Goal: Task Accomplishment & Management: Manage account settings

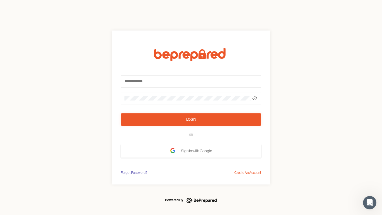
click at [191, 107] on form "Login OR Sign In with Google" at bounding box center [191, 103] width 140 height 110
click at [255, 98] on icon at bounding box center [254, 98] width 4 height 4
click at [191, 119] on div "Login" at bounding box center [191, 119] width 10 height 6
click at [191, 151] on span "Sign In with Google" at bounding box center [198, 151] width 34 height 10
click at [134, 172] on div "Forgot Password?" at bounding box center [134, 173] width 27 height 6
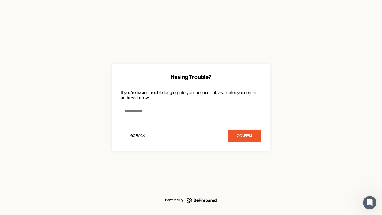
click at [248, 172] on div "Having Trouble? If you're having trouble logging into your account, please ente…" at bounding box center [191, 107] width 382 height 215
click at [369, 202] on icon "Open Intercom Messenger" at bounding box center [369, 202] width 9 height 9
